Goal: Information Seeking & Learning: Learn about a topic

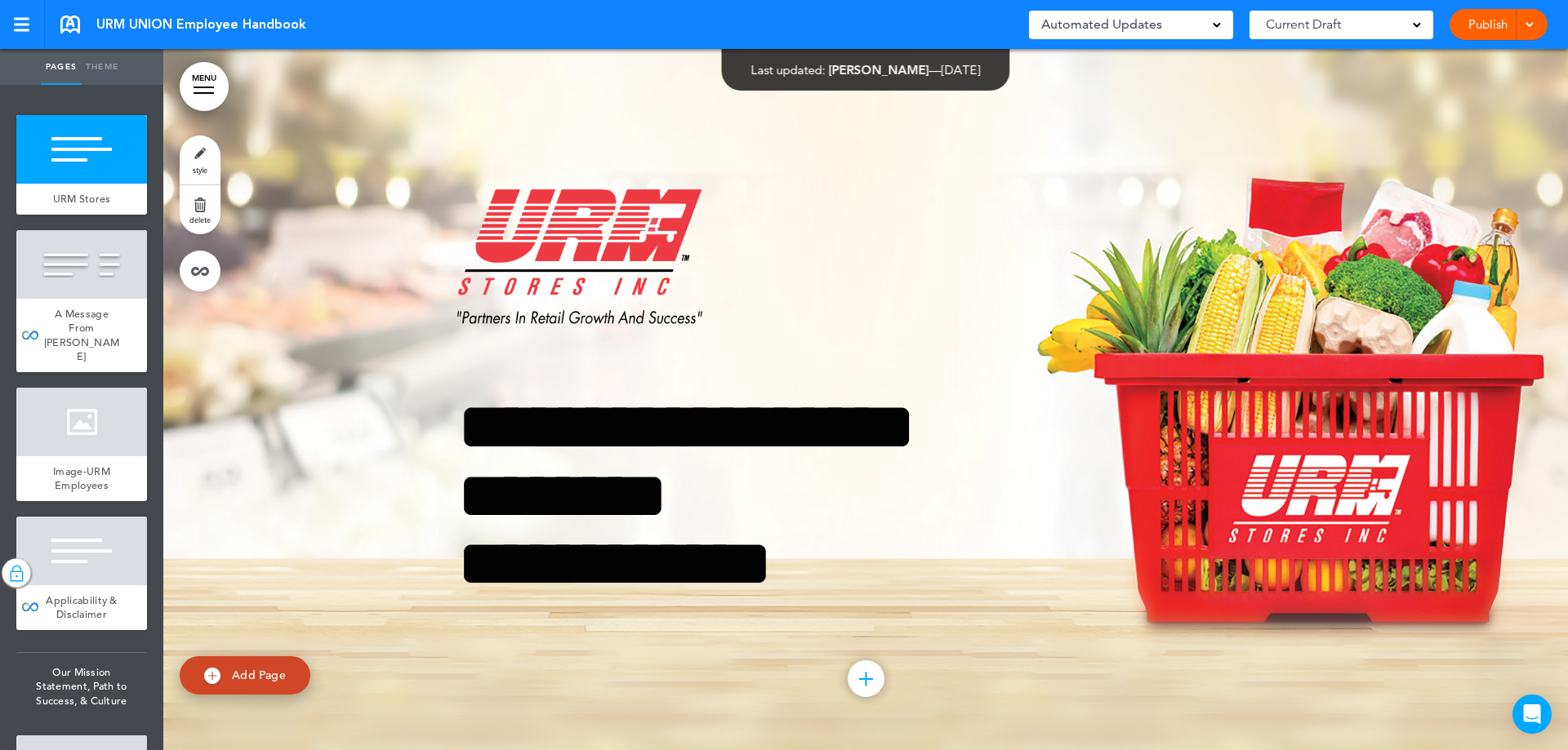
click at [189, 99] on link "MENU" at bounding box center [204, 87] width 49 height 49
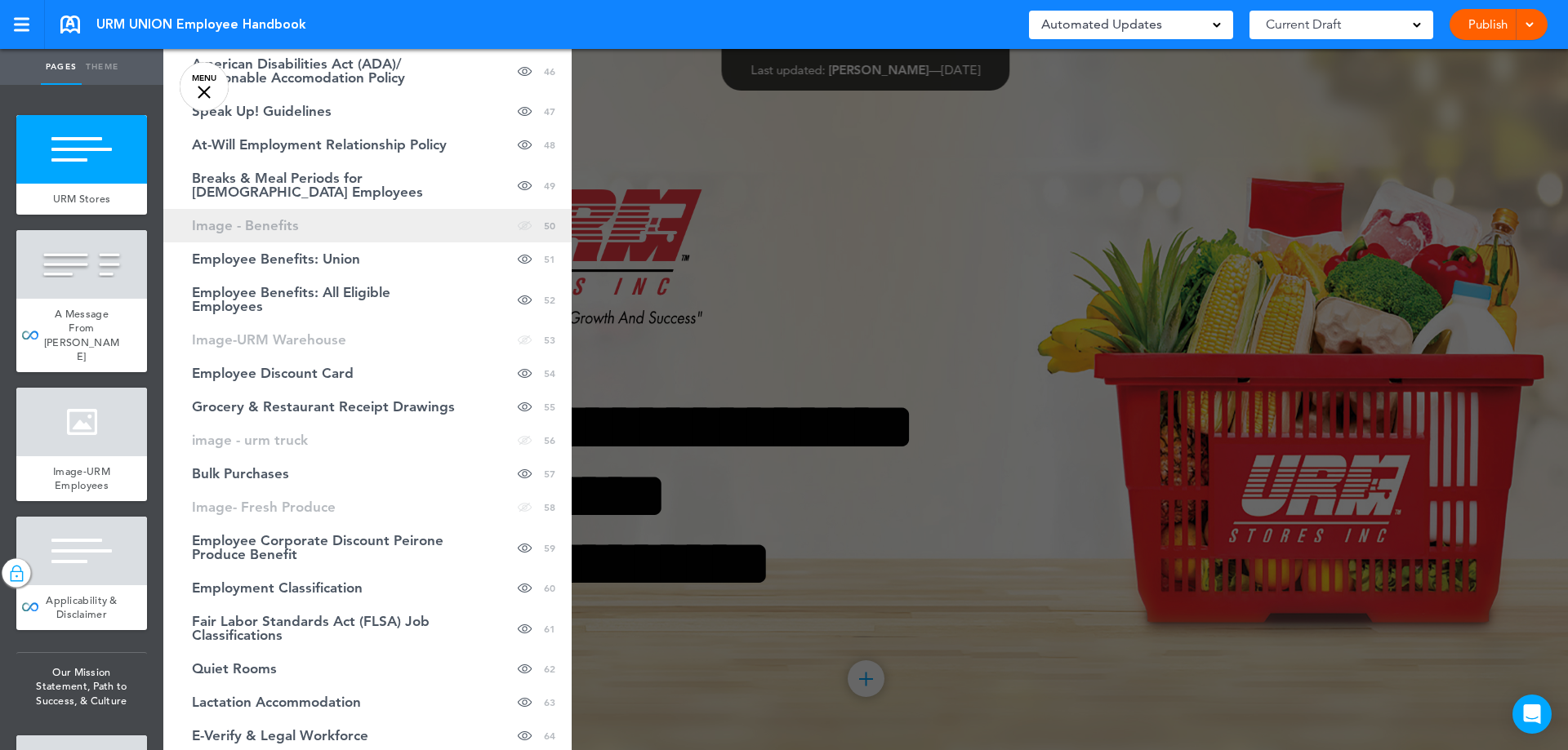
scroll to position [2203, 0]
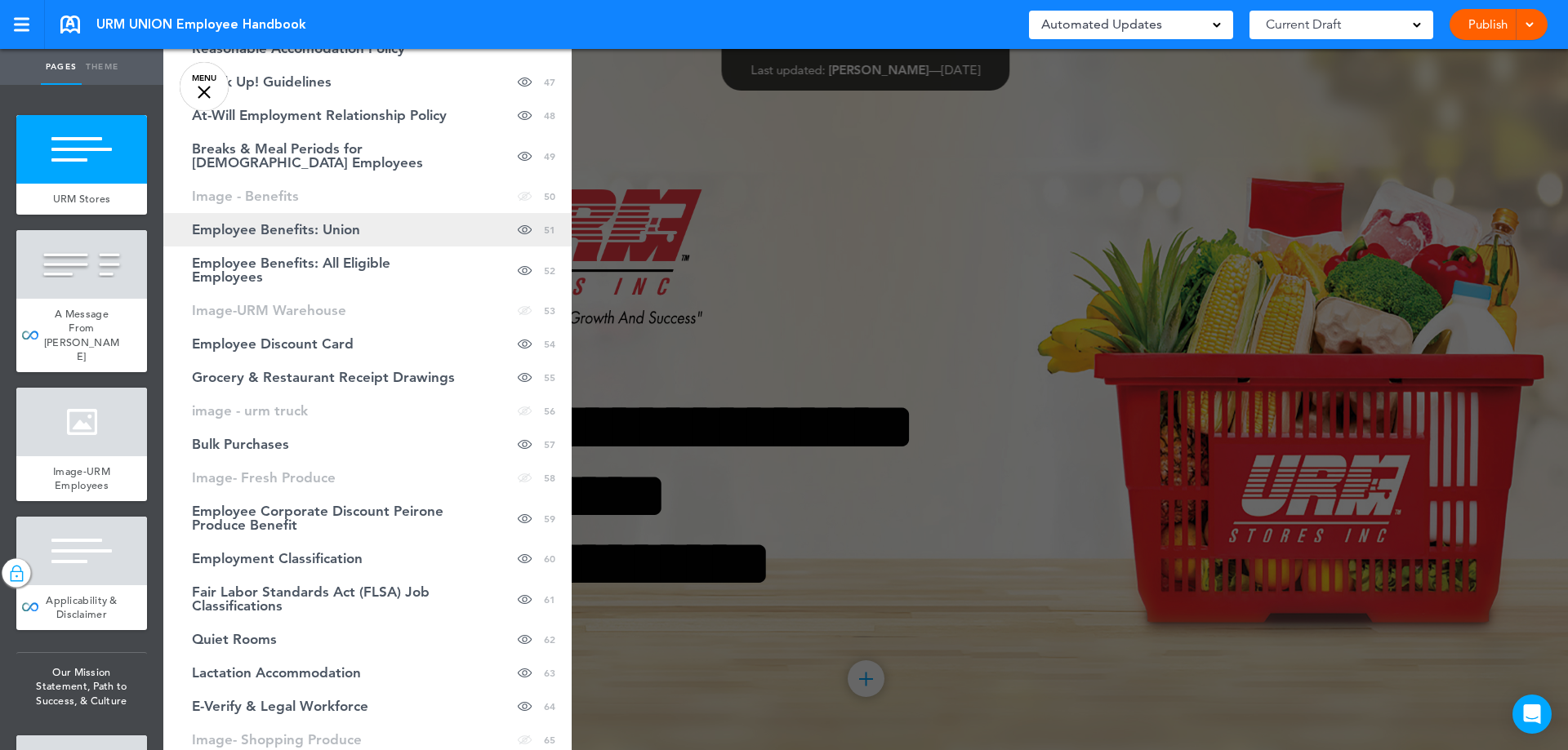
click at [303, 235] on span "Employee Benefits: Union" at bounding box center [276, 230] width 169 height 14
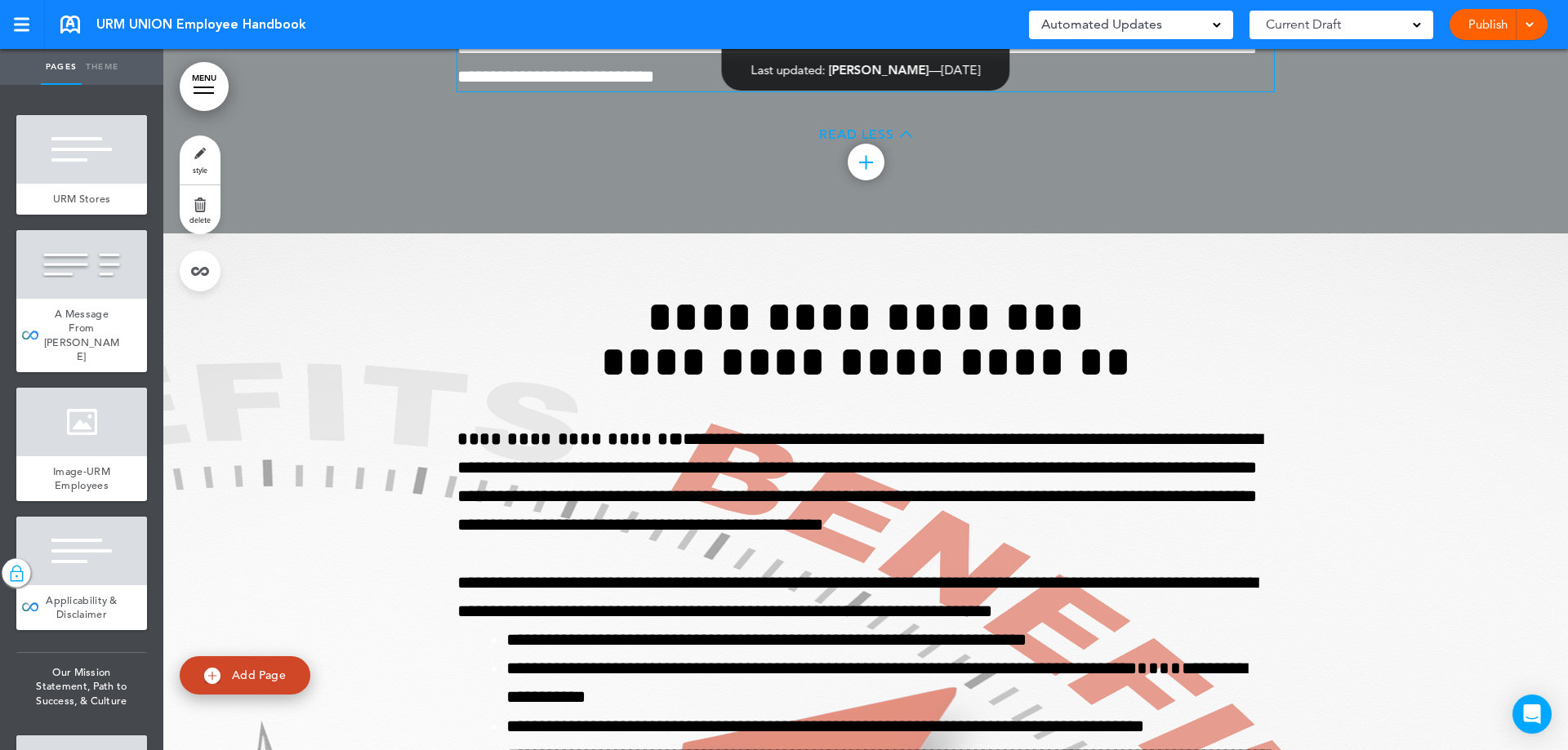
scroll to position [48907, 0]
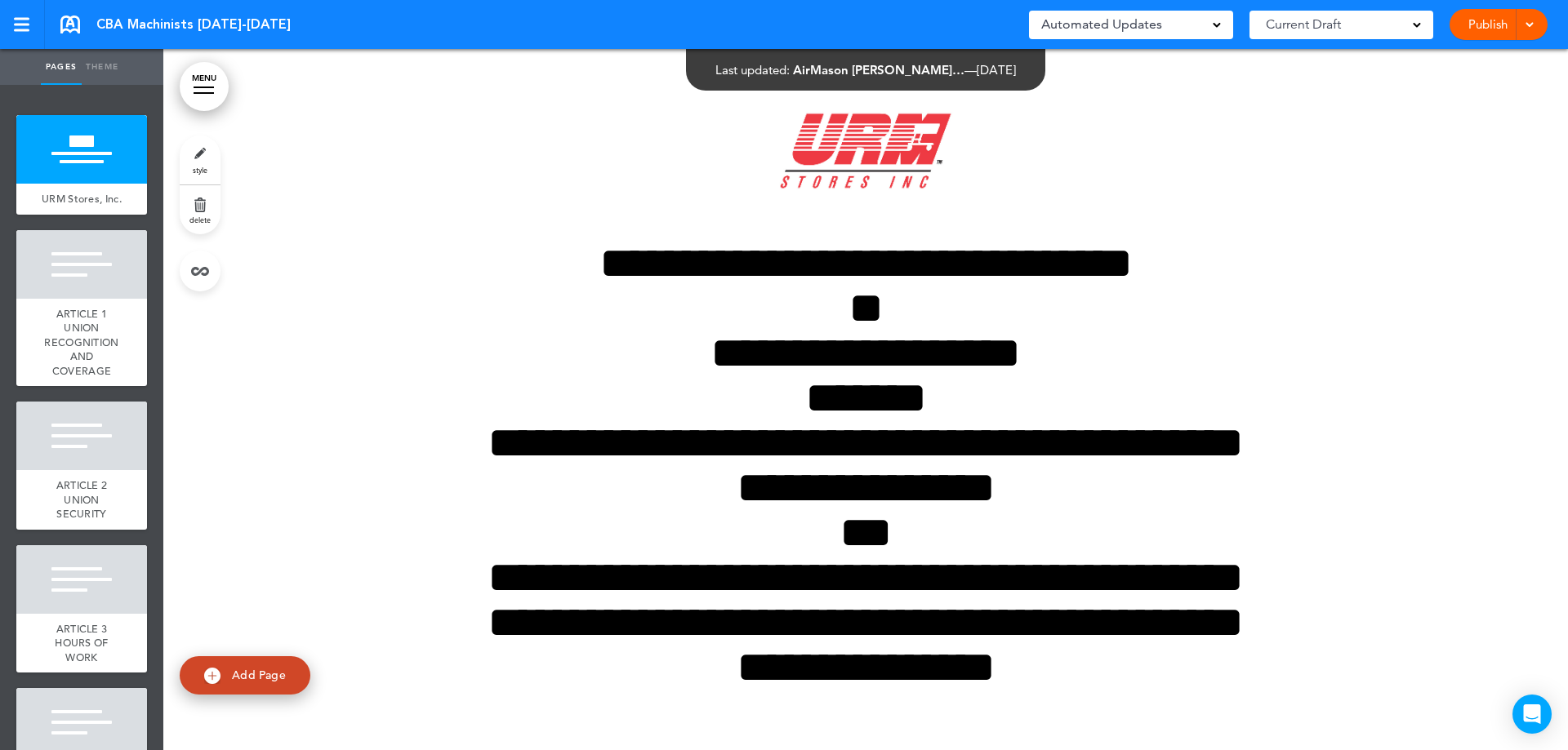
click at [199, 101] on link "MENU" at bounding box center [204, 87] width 49 height 49
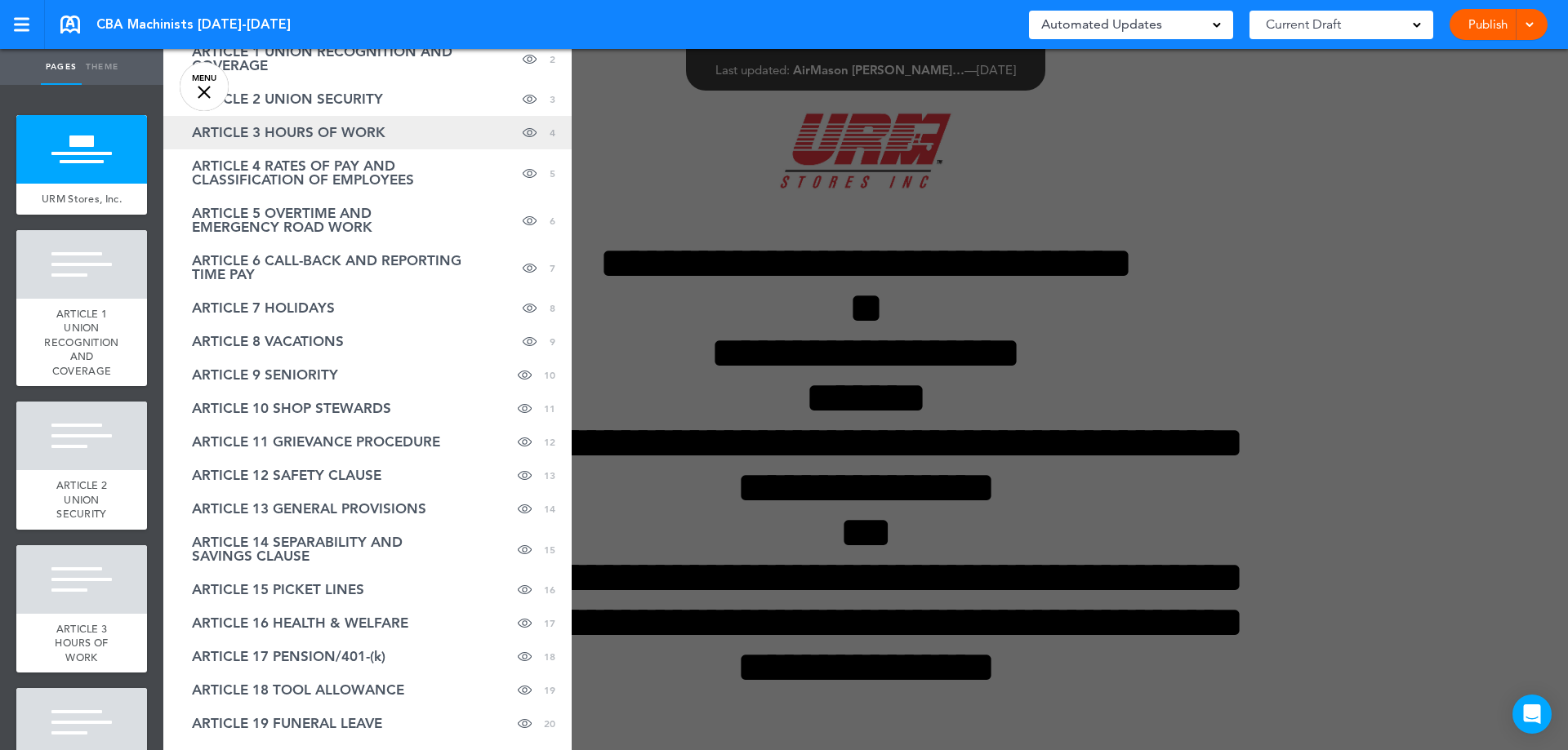
scroll to position [93, 0]
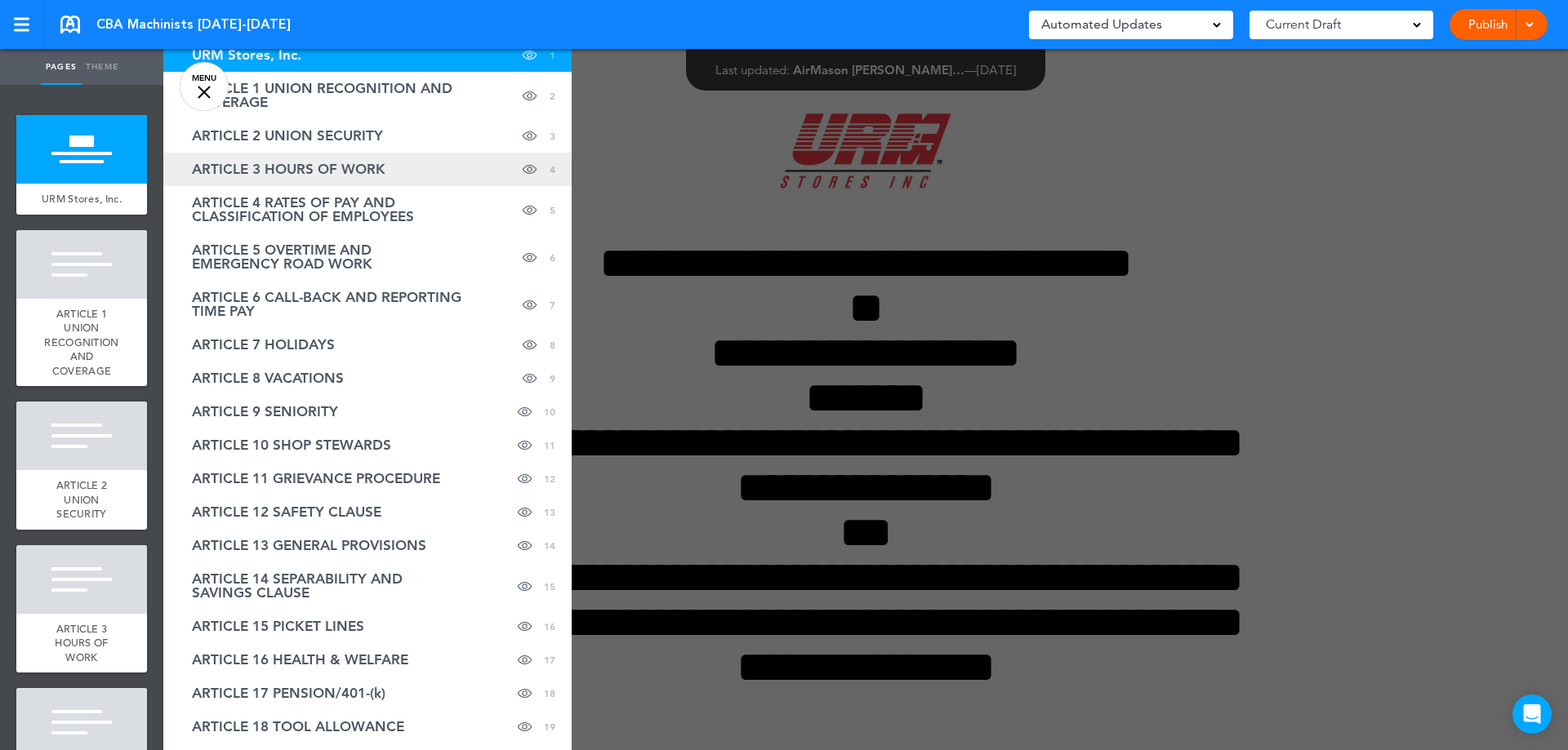
click at [366, 167] on span "ARTICLE 3 HOURS OF WORK" at bounding box center [289, 170] width 193 height 14
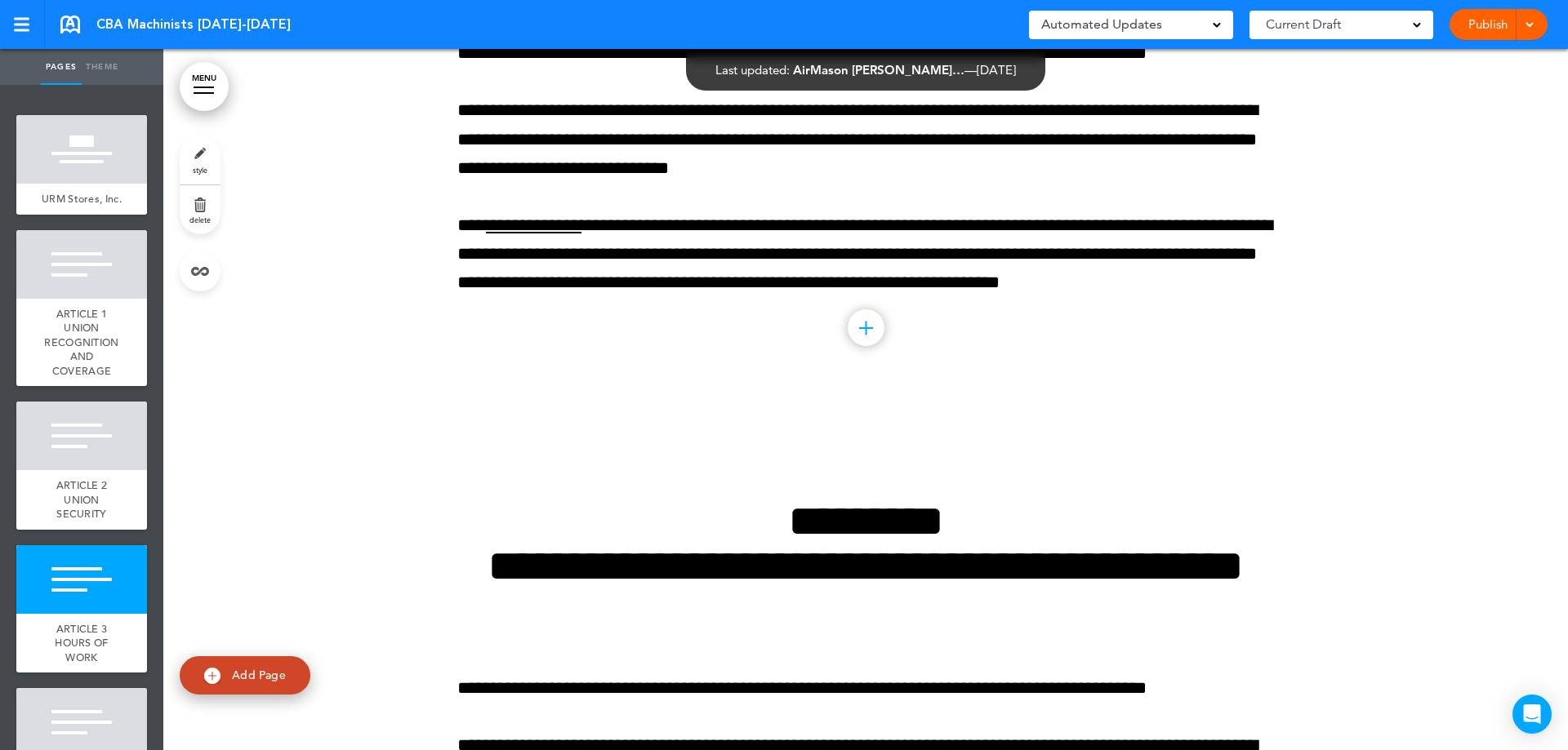
scroll to position [4171, 0]
